Goal: Find specific page/section: Locate a particular part of the current website

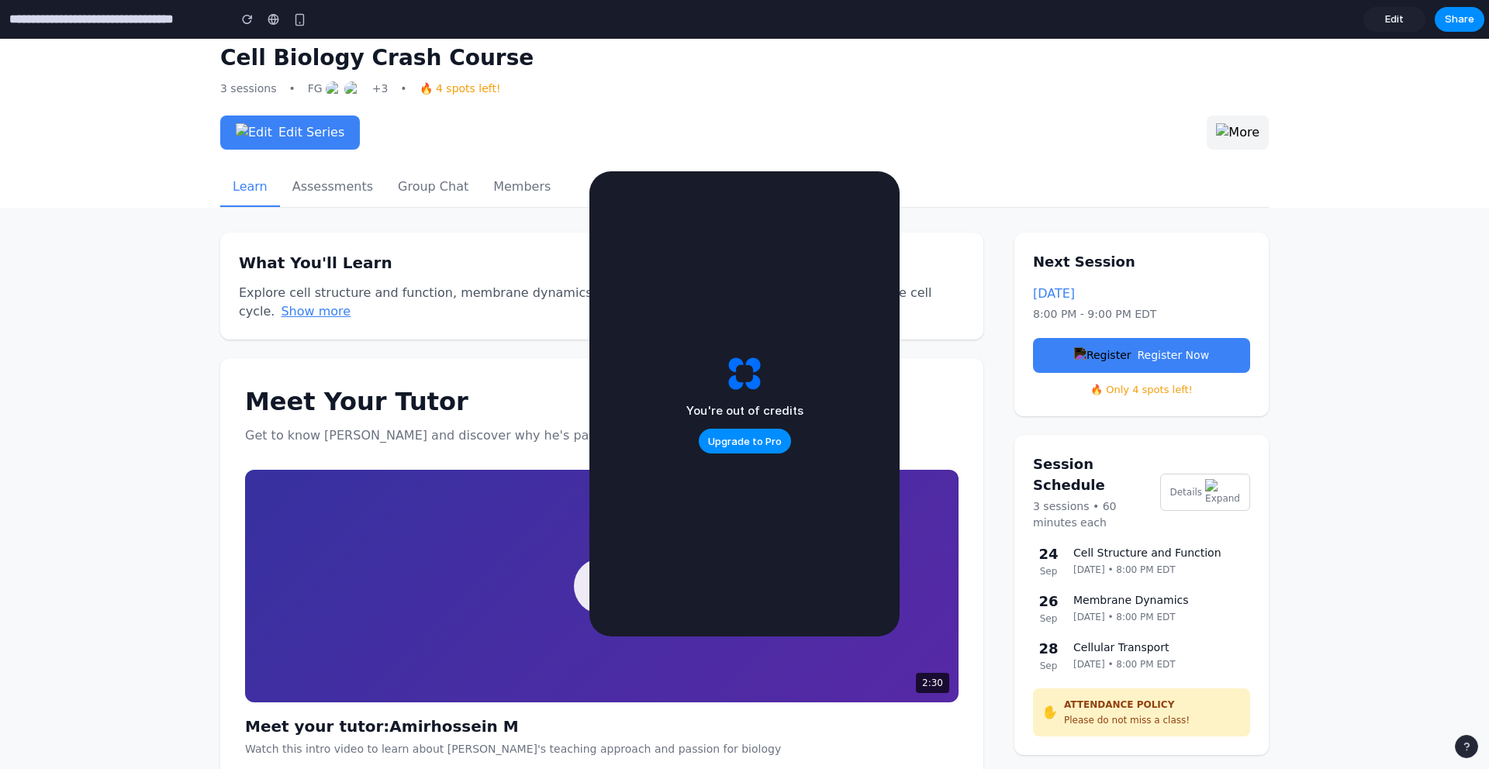
scroll to position [97, 0]
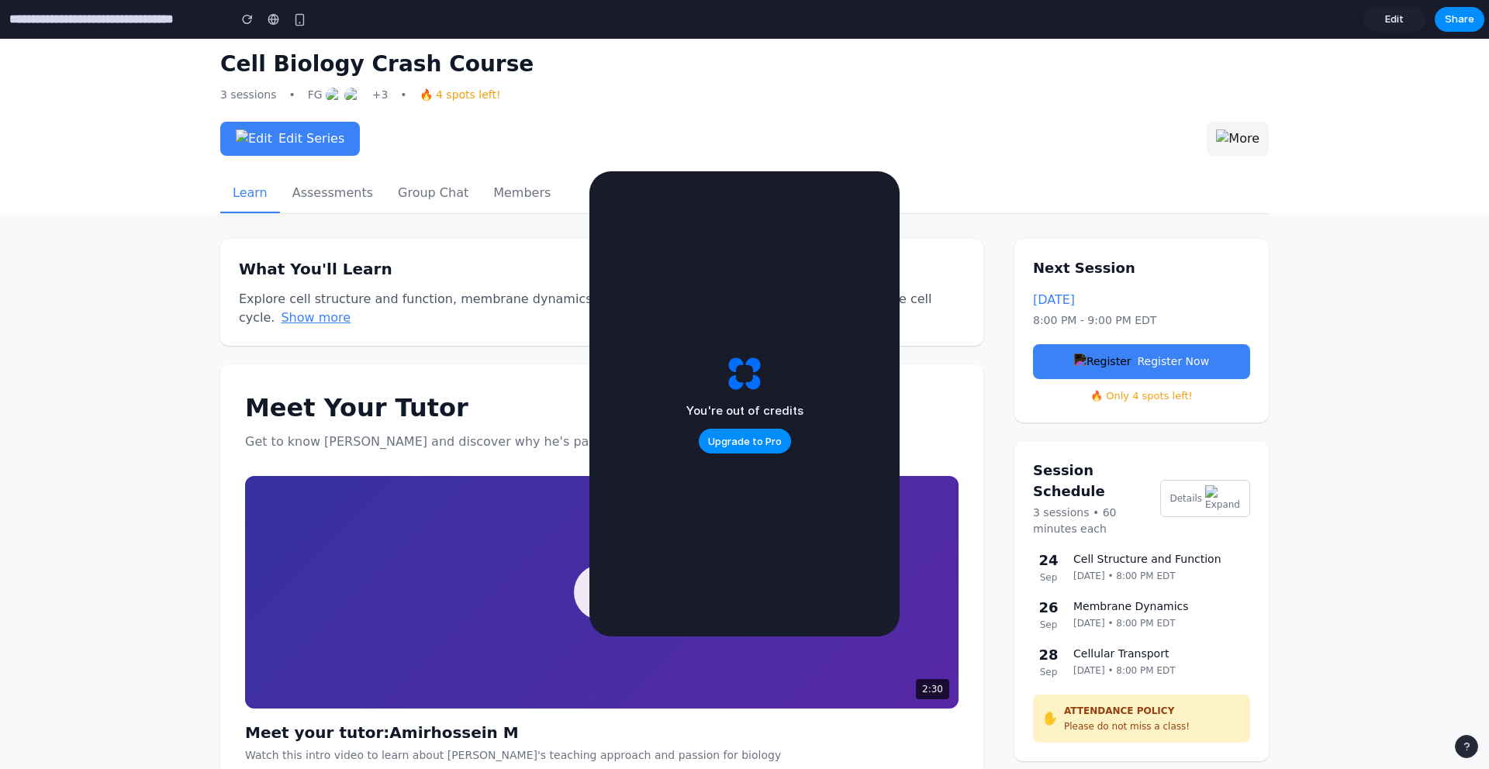
click at [1222, 149] on button at bounding box center [1238, 139] width 62 height 34
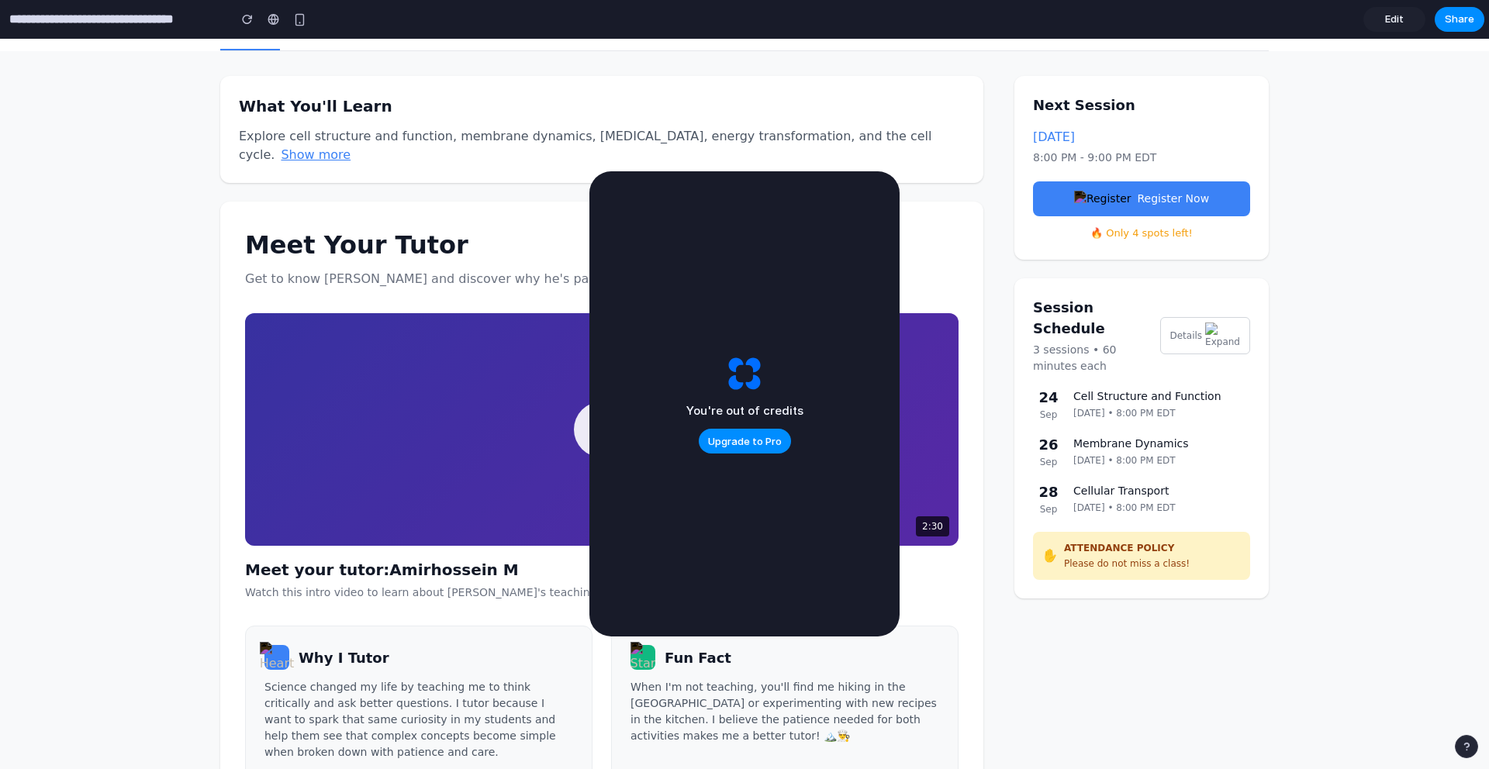
scroll to position [330, 0]
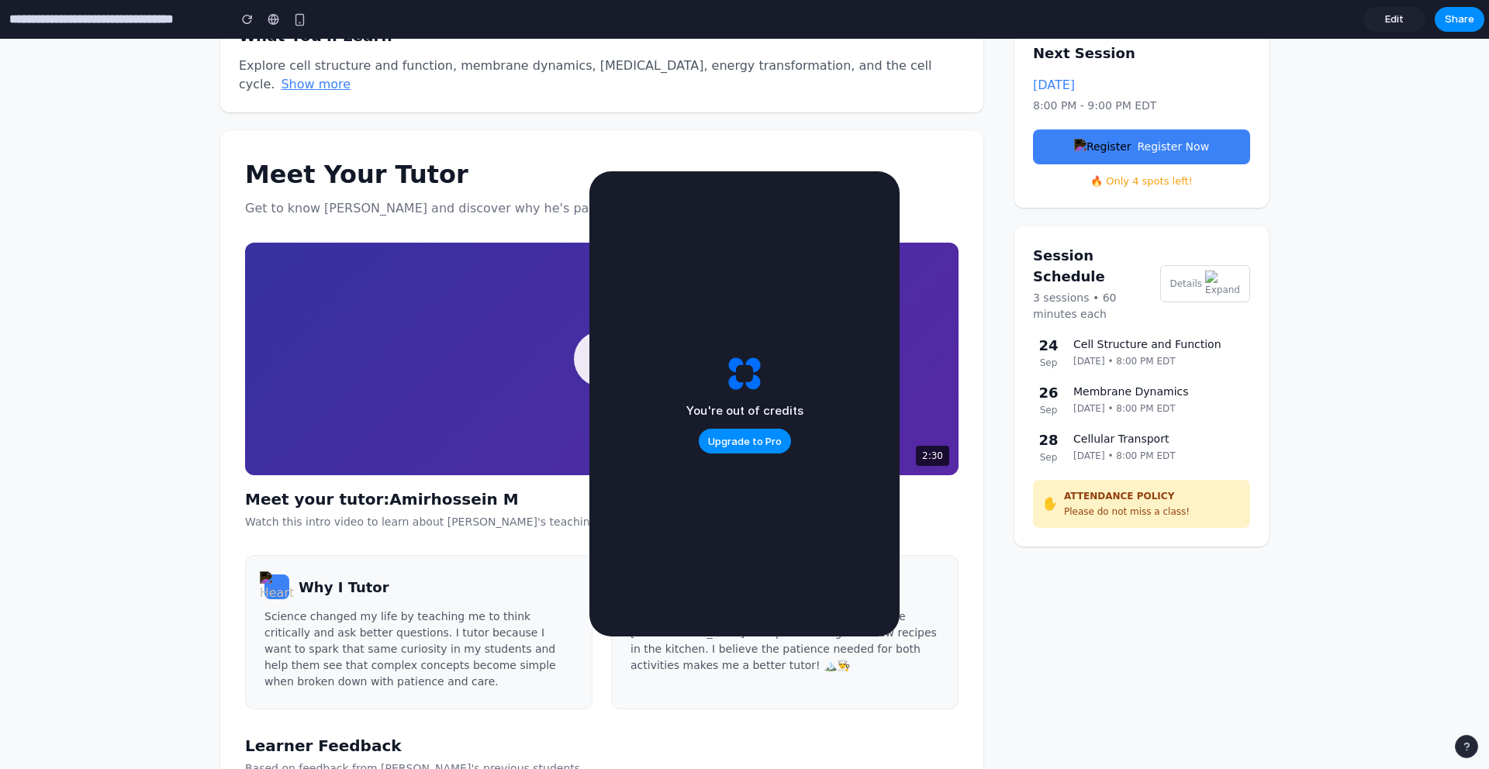
click at [1211, 278] on img at bounding box center [1222, 284] width 35 height 26
click at [1209, 283] on img at bounding box center [1222, 284] width 35 height 26
click at [1188, 280] on button "Details" at bounding box center [1205, 283] width 91 height 37
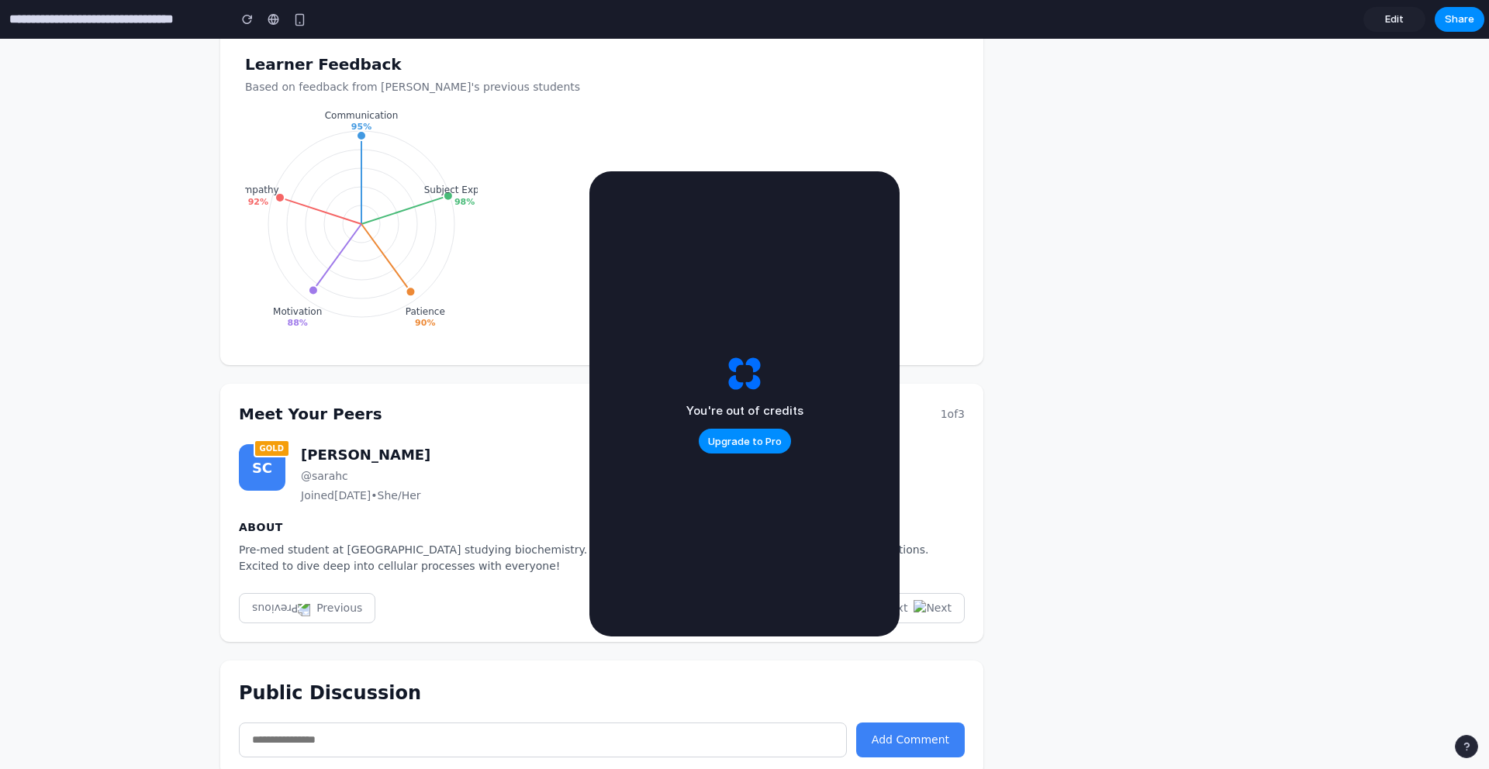
scroll to position [1025, 0]
